Goal: Navigation & Orientation: Find specific page/section

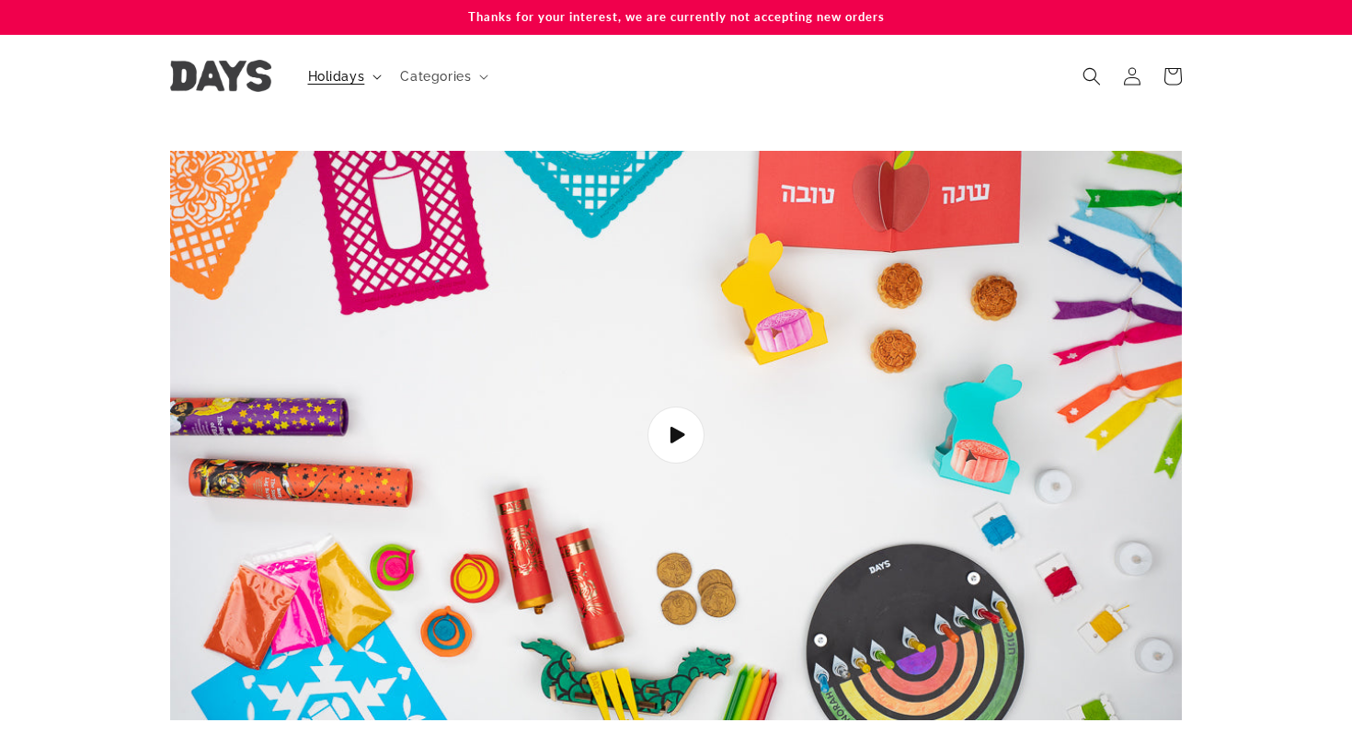
click at [356, 73] on span "Holidays" at bounding box center [336, 76] width 57 height 17
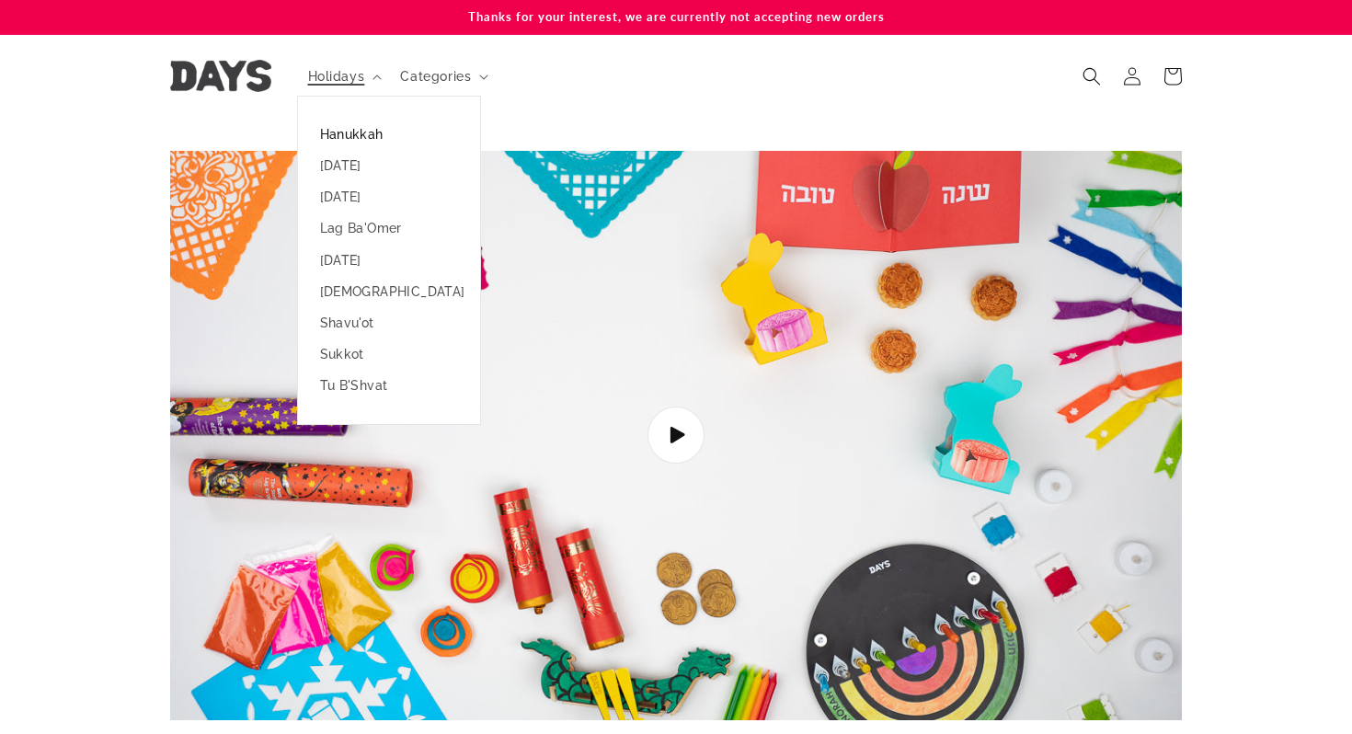
click at [360, 135] on link "Hanukkah" at bounding box center [389, 134] width 182 height 31
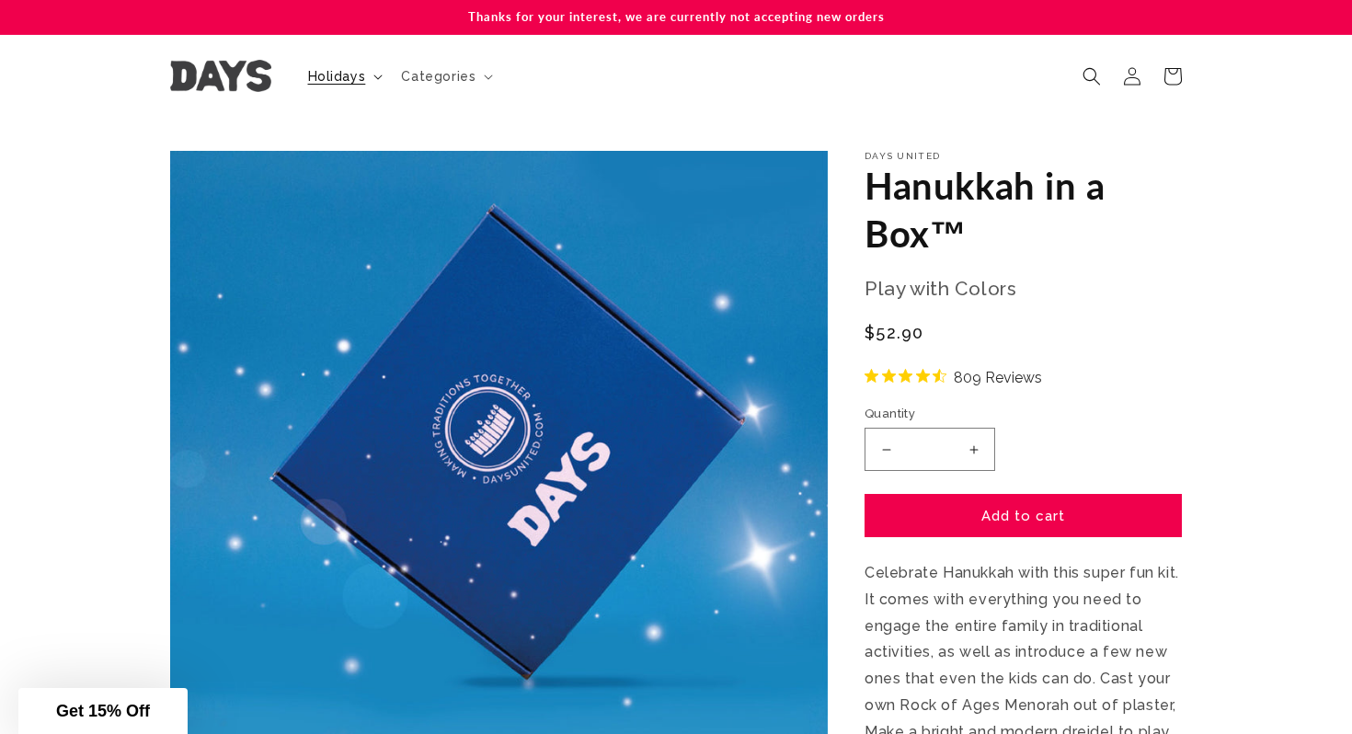
click at [373, 74] on icon at bounding box center [377, 77] width 9 height 6
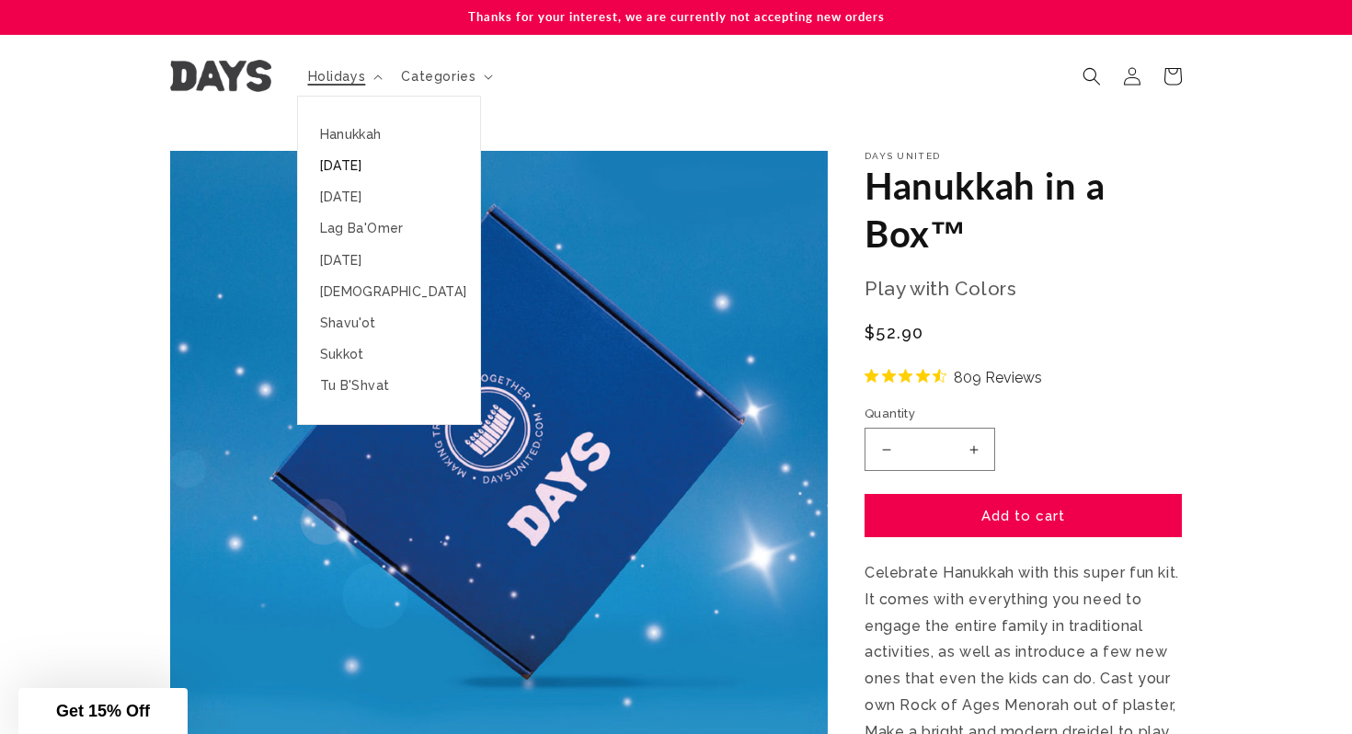
click at [350, 167] on link "[DATE]" at bounding box center [389, 165] width 182 height 31
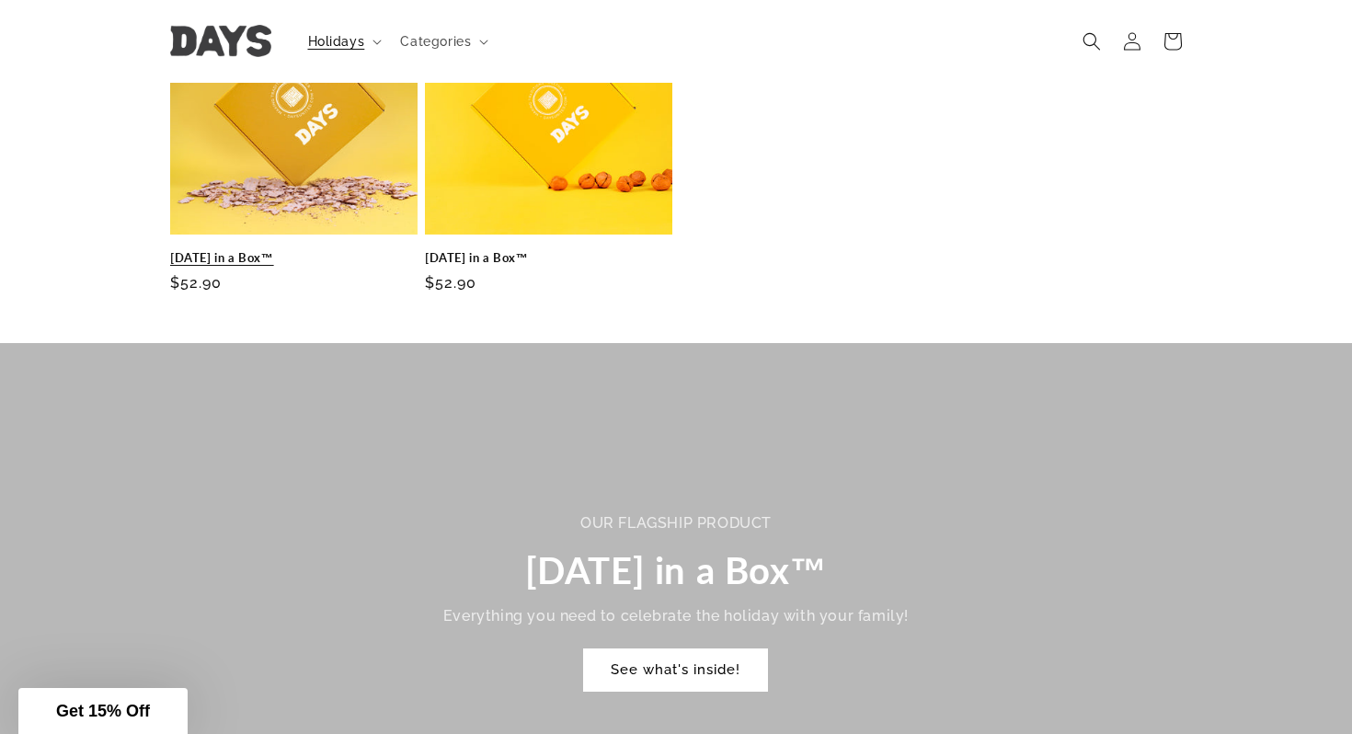
scroll to position [822, 0]
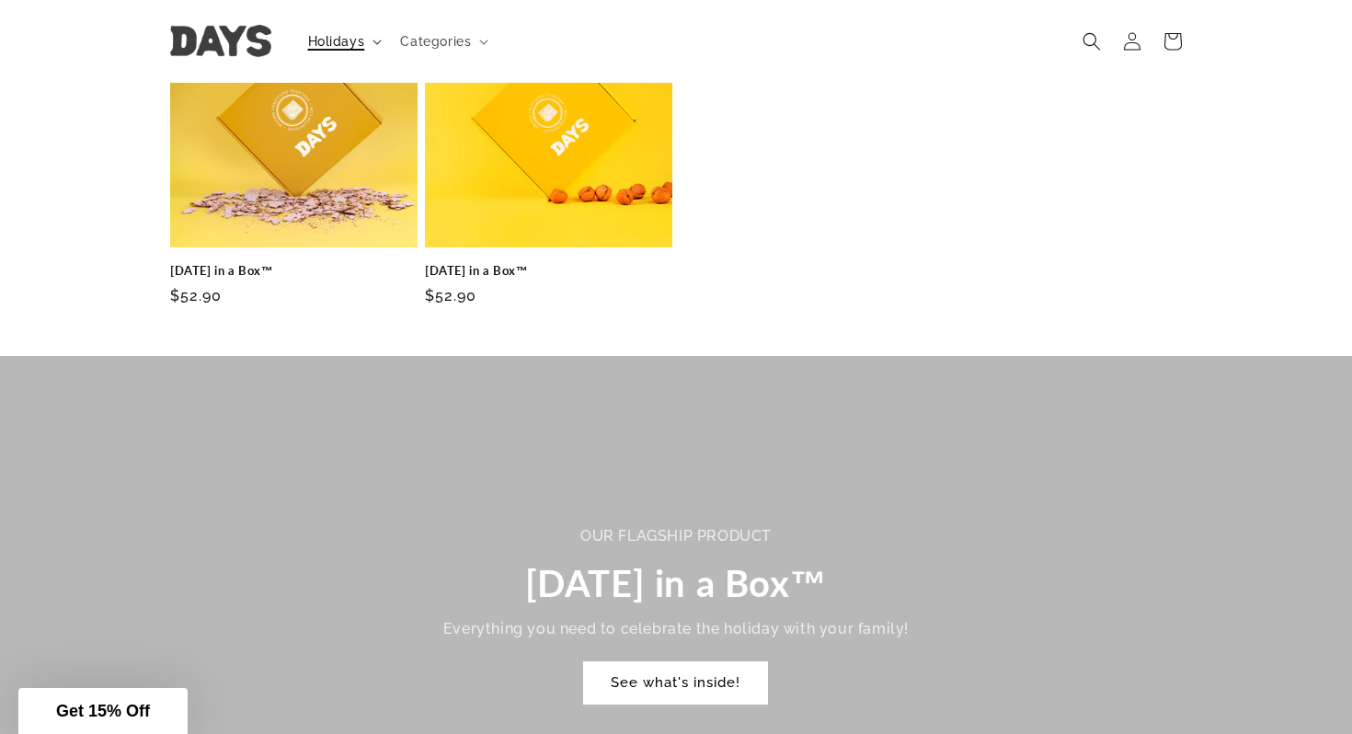
click at [331, 46] on span "Holidays" at bounding box center [336, 41] width 57 height 17
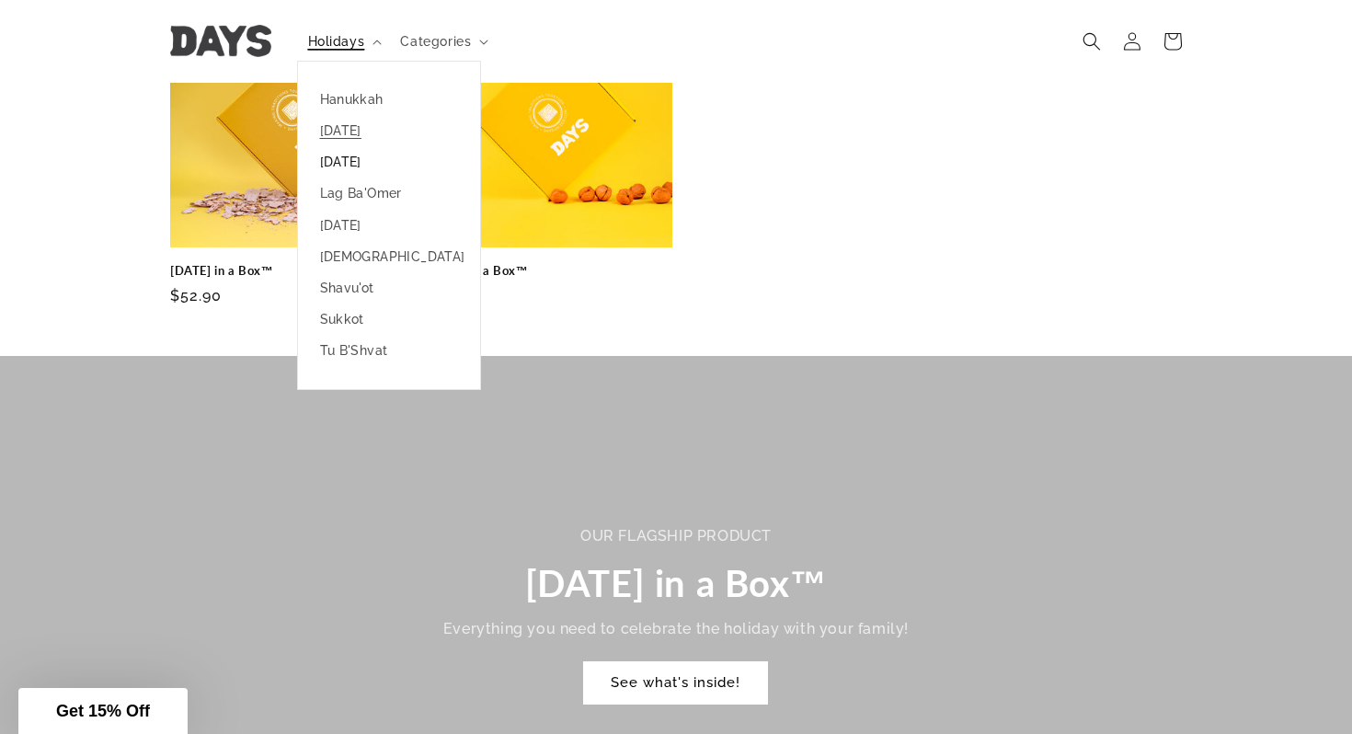
click at [339, 172] on link "[DATE]" at bounding box center [389, 161] width 182 height 31
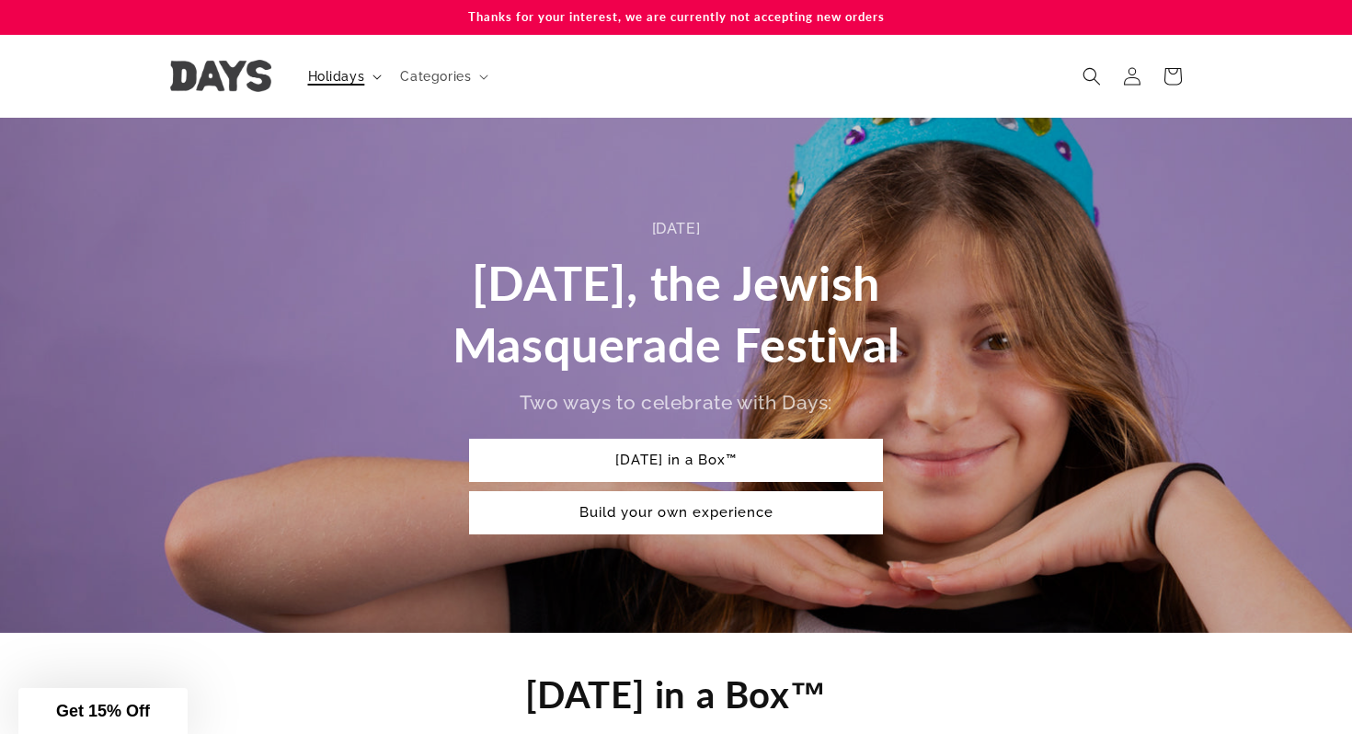
click at [337, 75] on span "Holidays" at bounding box center [336, 76] width 57 height 17
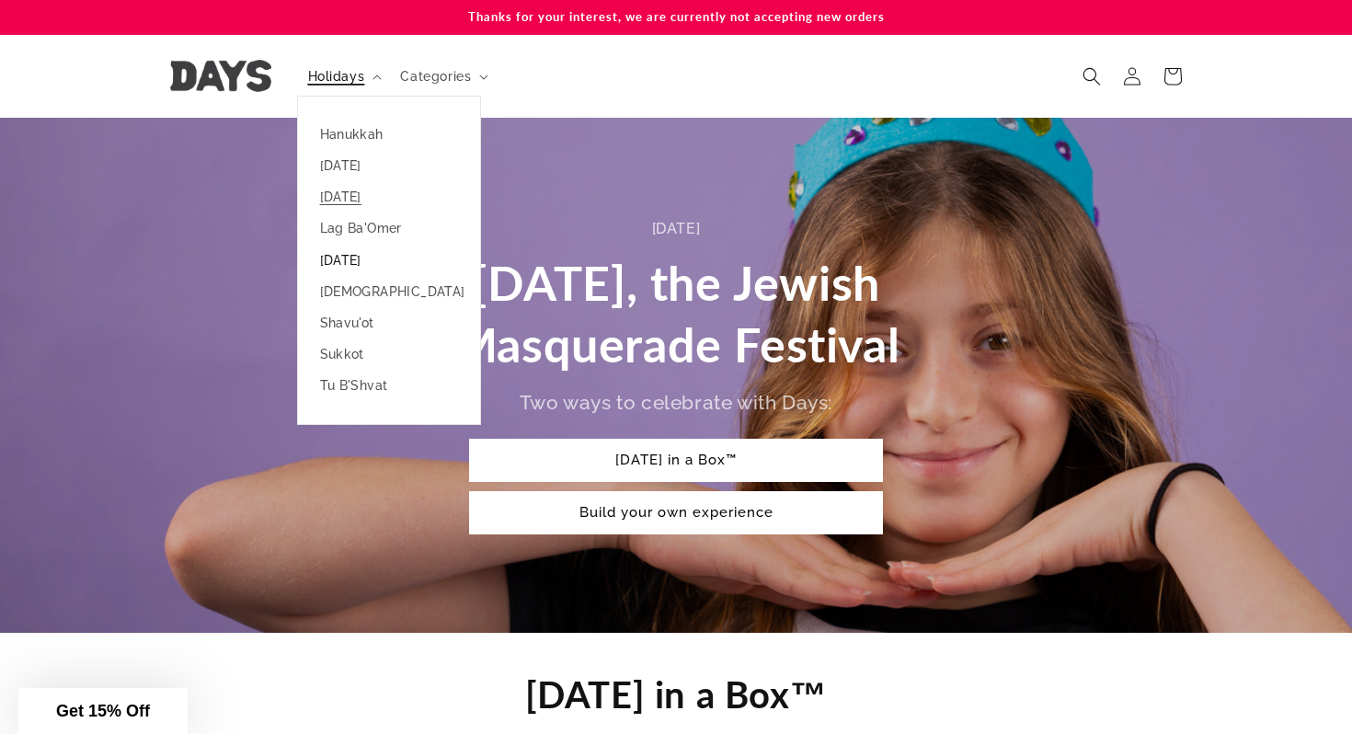
click at [335, 258] on link "[DATE]" at bounding box center [389, 260] width 182 height 31
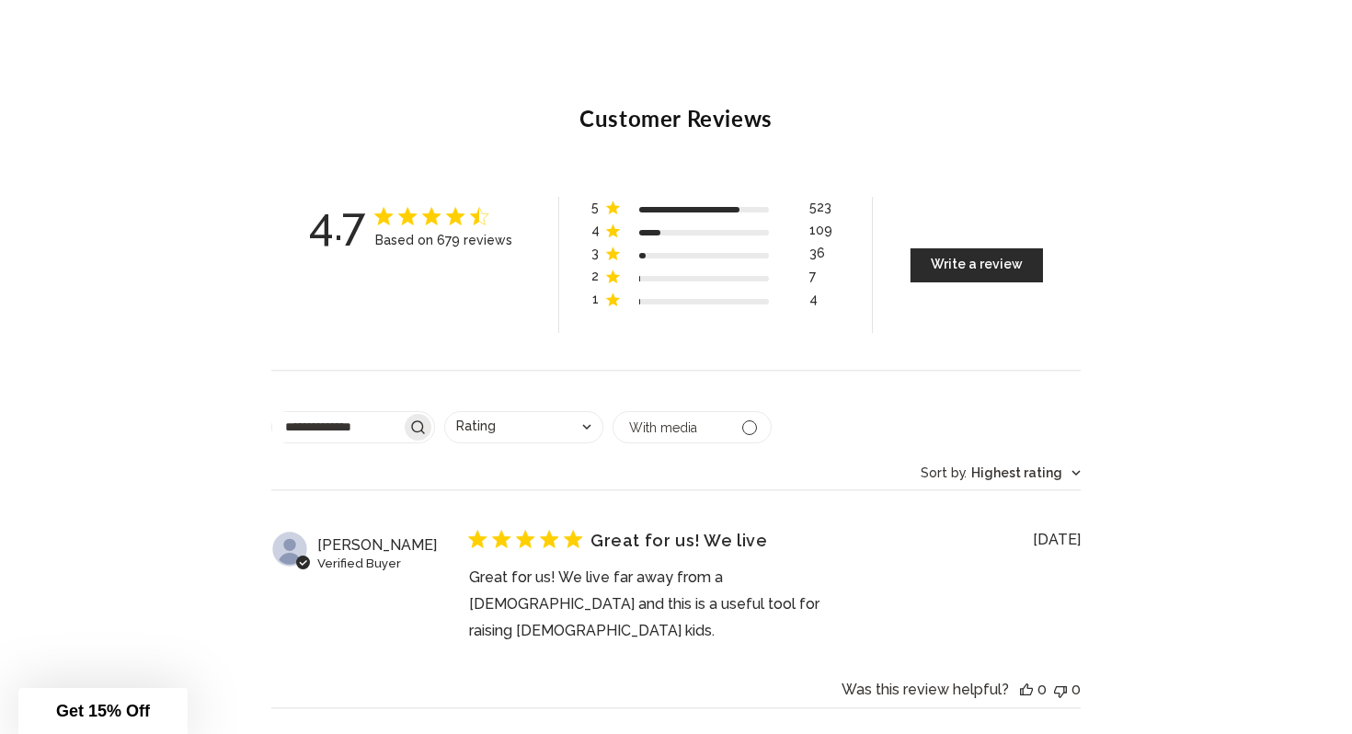
scroll to position [7152, 0]
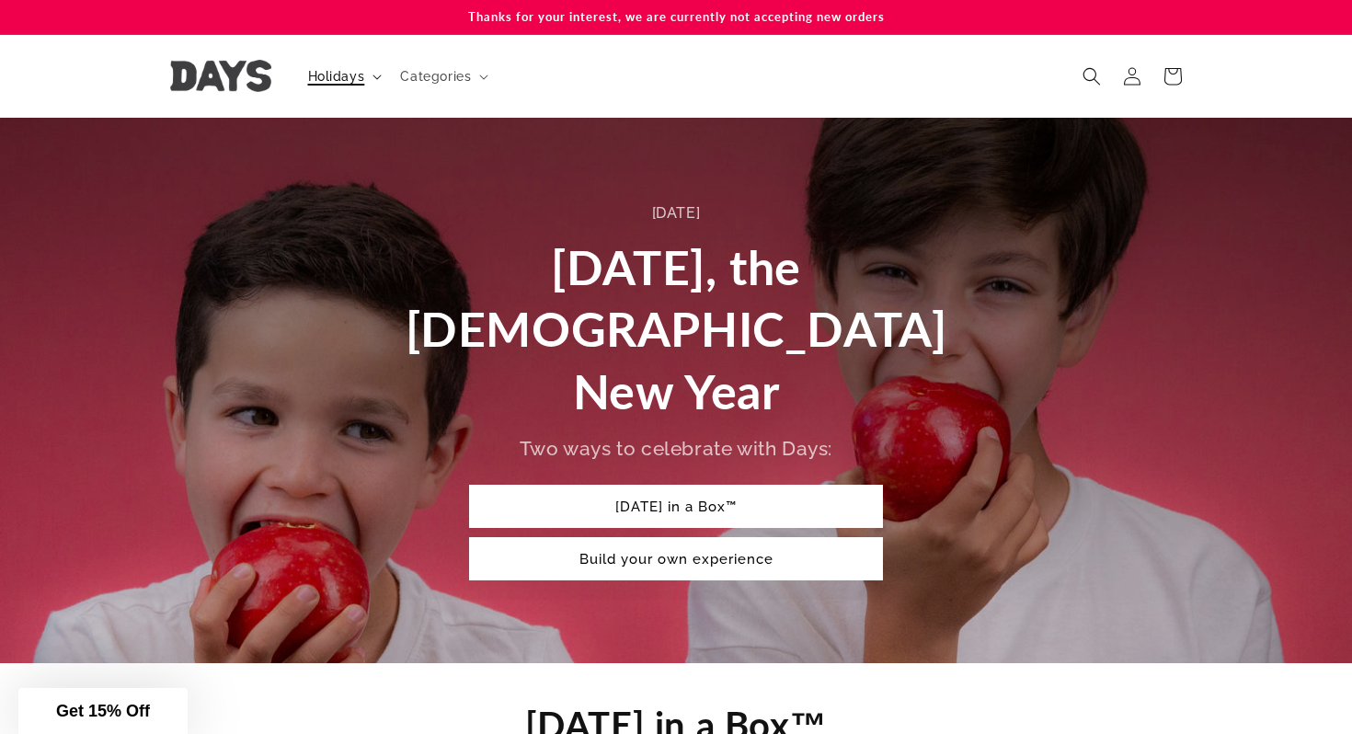
click at [326, 77] on span "Holidays" at bounding box center [336, 76] width 57 height 17
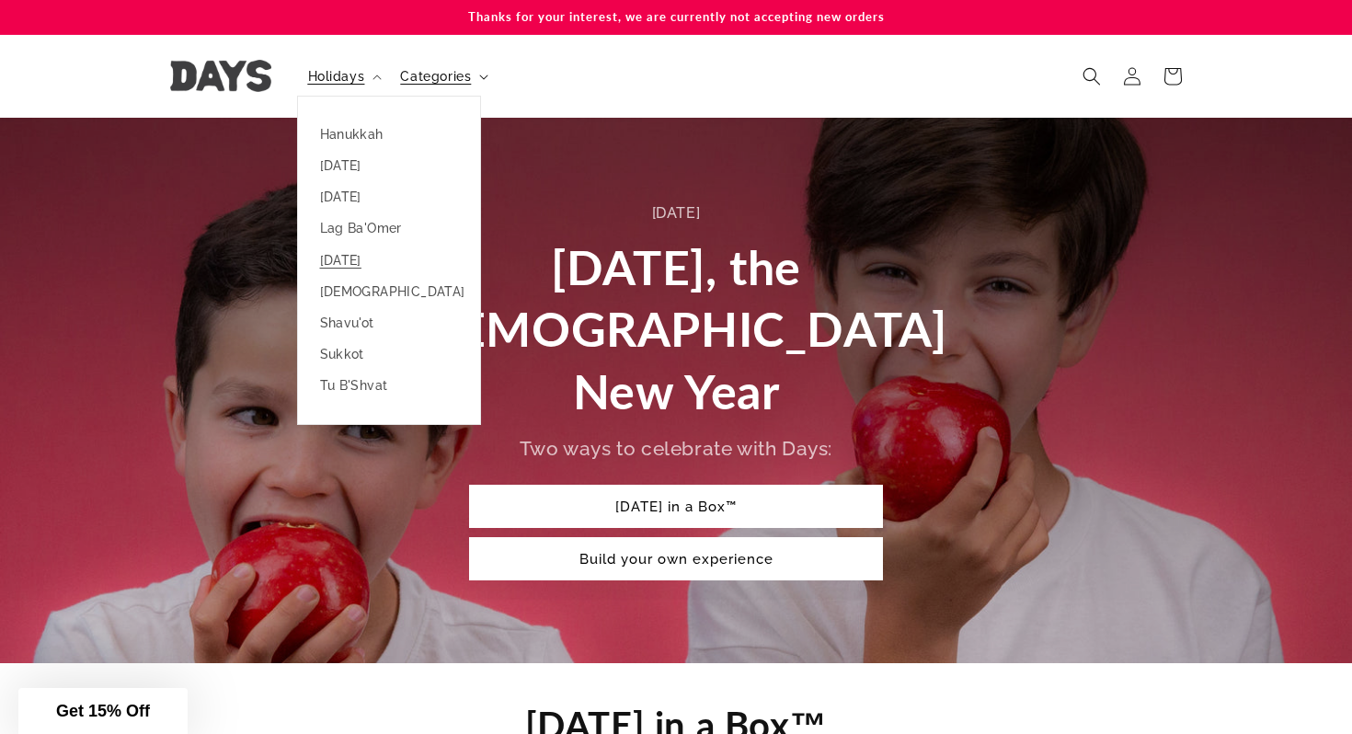
click at [453, 74] on span "Categories" at bounding box center [435, 76] width 71 height 17
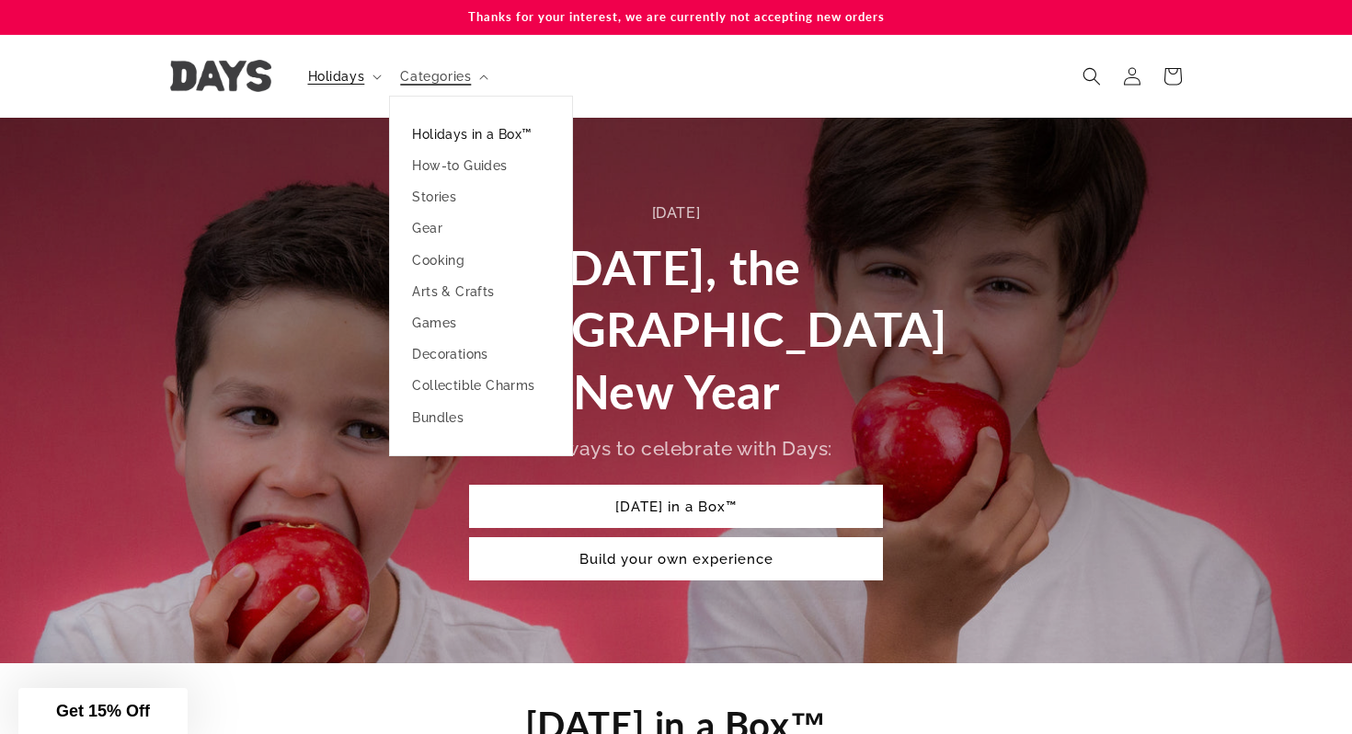
click at [453, 130] on link "Holidays in a Box™" at bounding box center [481, 134] width 182 height 31
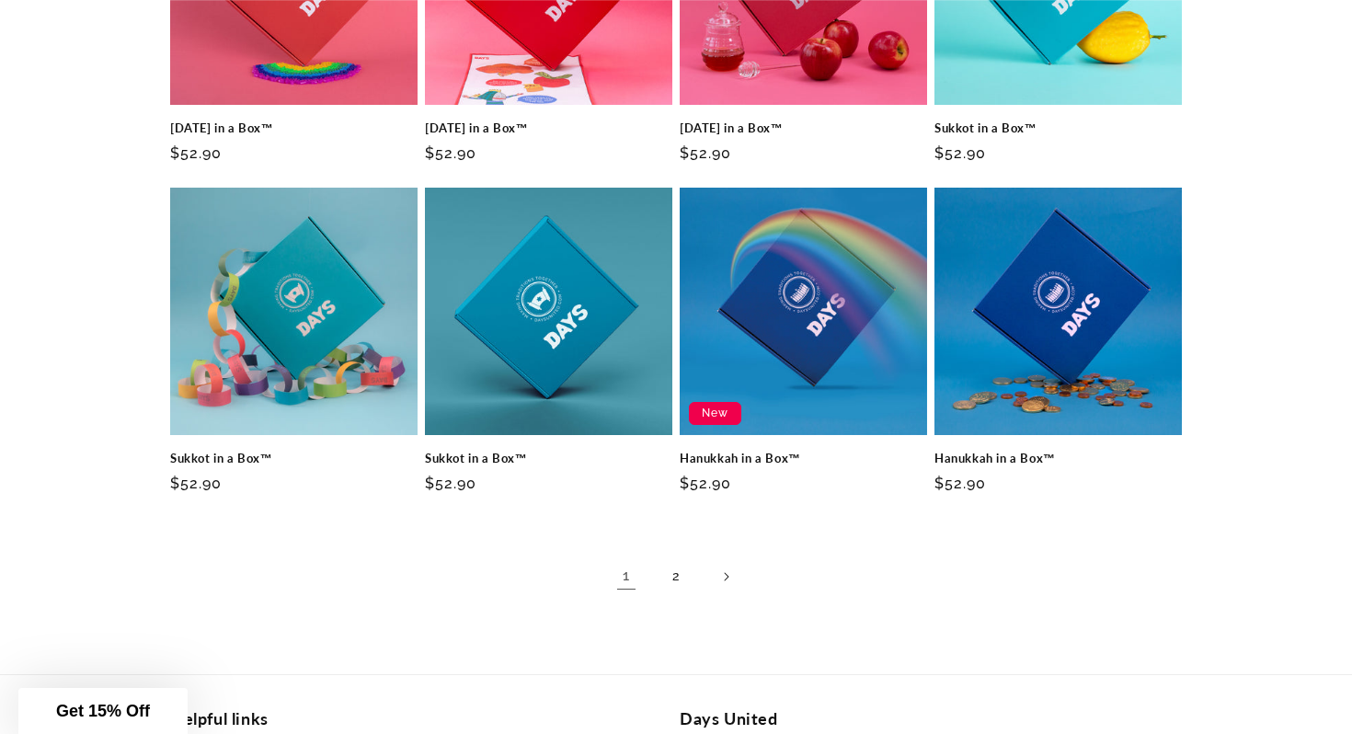
scroll to position [1112, 0]
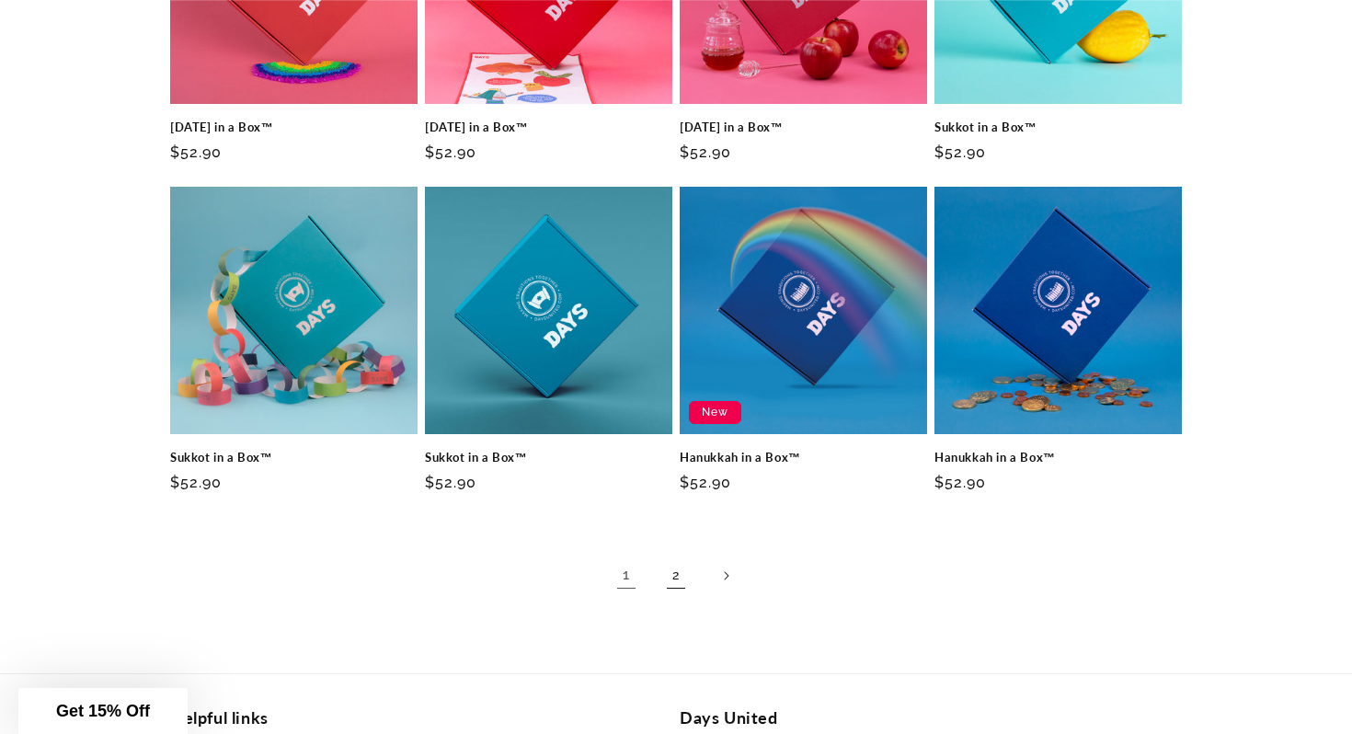
click at [670, 575] on link "2" at bounding box center [676, 575] width 40 height 40
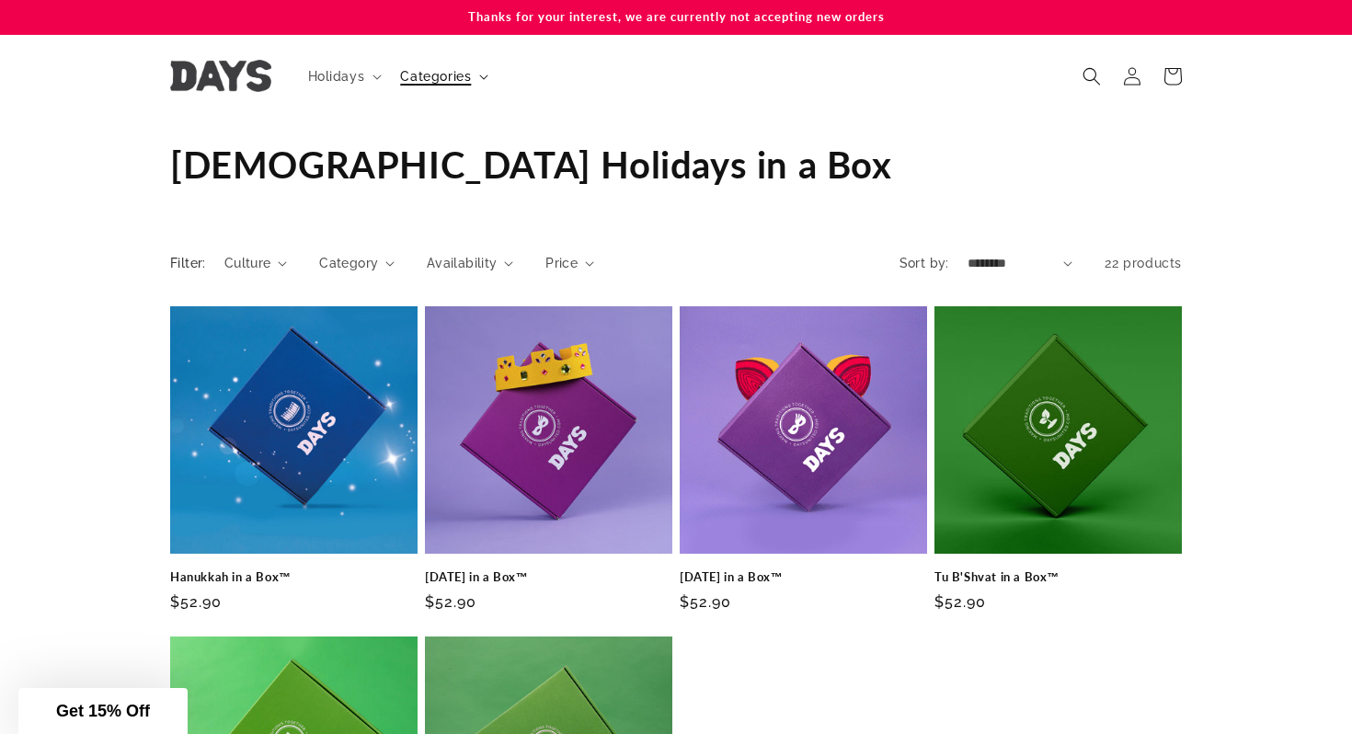
click at [420, 83] on span "Categories" at bounding box center [435, 76] width 71 height 17
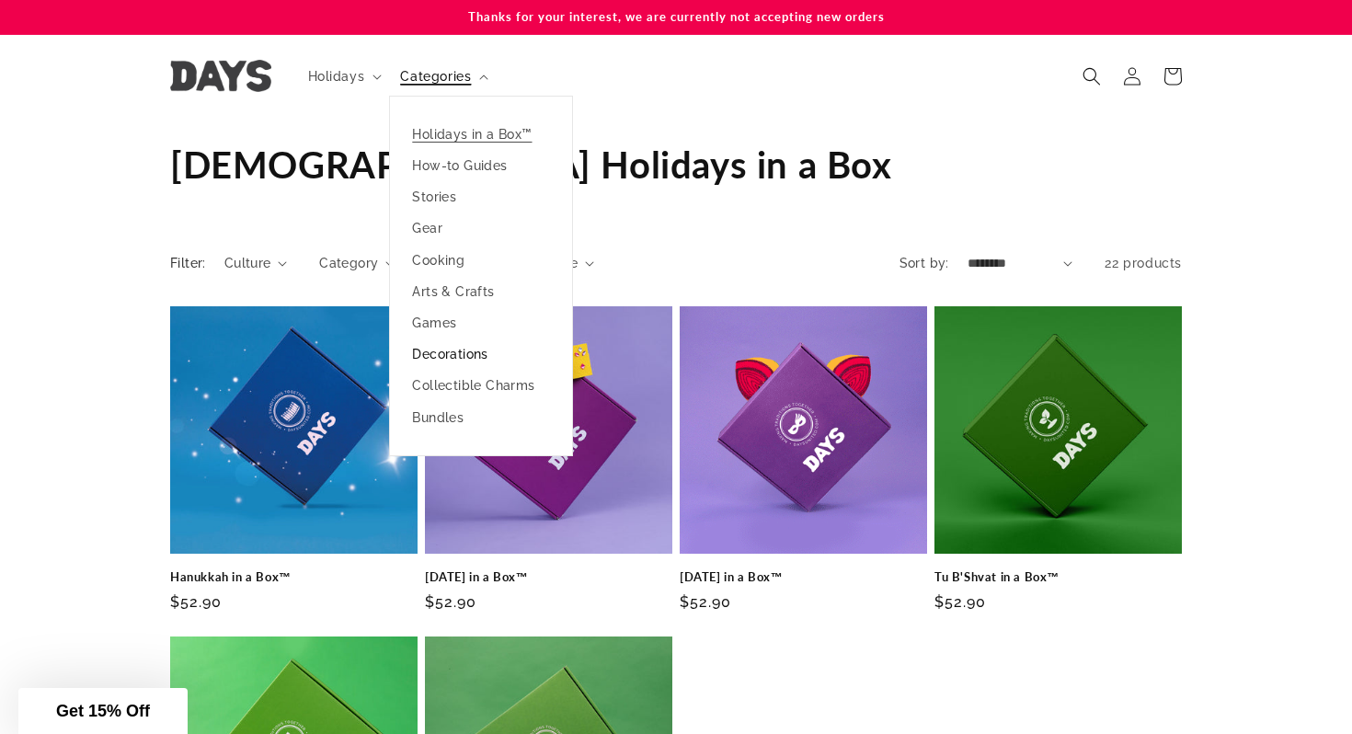
click at [456, 353] on link "Decorations" at bounding box center [481, 353] width 182 height 31
